Goal: Go to known website: Access a specific website the user already knows

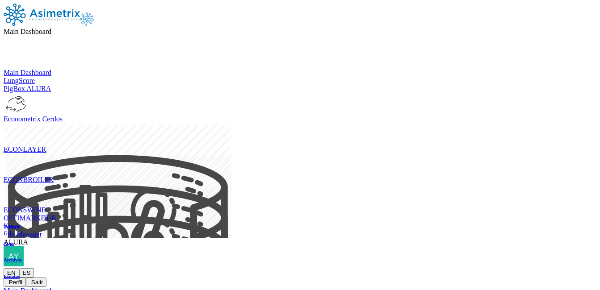
click at [4, 268] on icon at bounding box center [4, 268] width 0 height 0
click at [28, 238] on icon at bounding box center [28, 242] width 0 height 8
click at [24, 246] on img at bounding box center [14, 256] width 20 height 20
click at [4, 268] on icon at bounding box center [4, 268] width 0 height 0
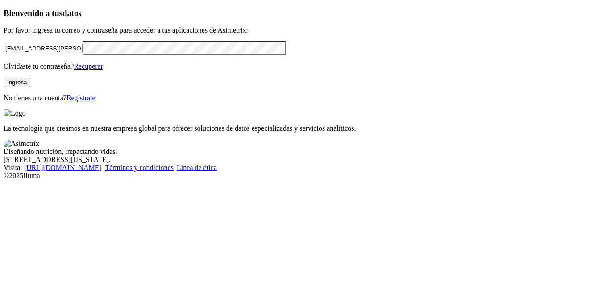
click at [83, 53] on input "[EMAIL_ADDRESS][PERSON_NAME][DOMAIN_NAME]" at bounding box center [43, 48] width 79 height 9
type input "[EMAIL_ADDRESS][PERSON_NAME][DOMAIN_NAME]"
click at [30, 87] on button "Ingresa" at bounding box center [17, 82] width 27 height 9
